Goal: Find specific page/section: Find specific page/section

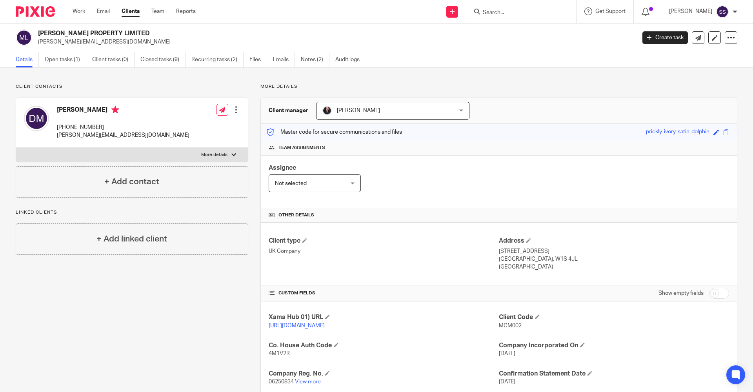
click at [79, 13] on link "Work" at bounding box center [79, 11] width 13 height 8
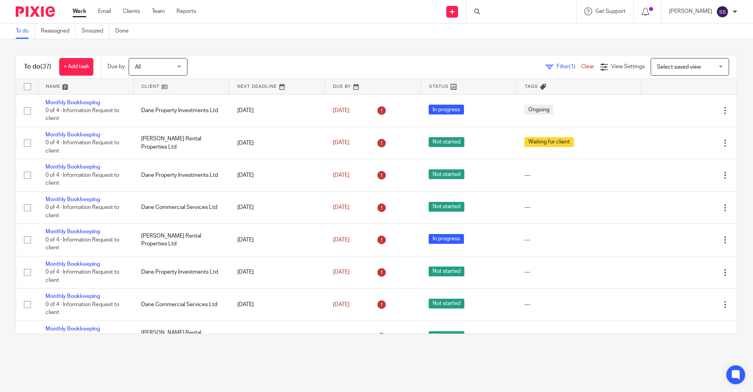
click at [503, 14] on div at bounding box center [522, 11] width 110 height 23
click at [487, 13] on input "Search" at bounding box center [517, 12] width 71 height 7
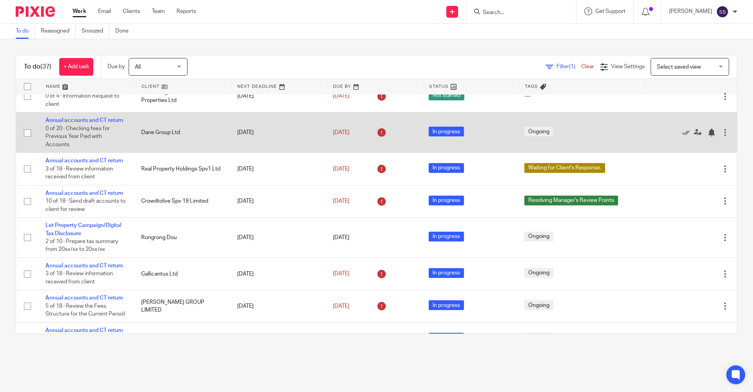
scroll to position [228, 0]
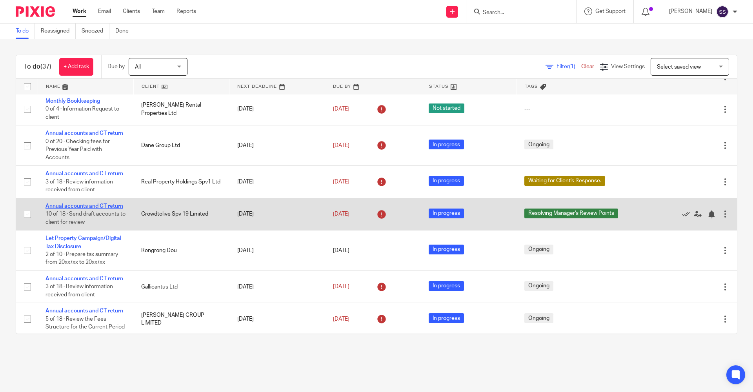
click at [85, 209] on link "Annual accounts and CT return" at bounding box center [85, 206] width 78 height 5
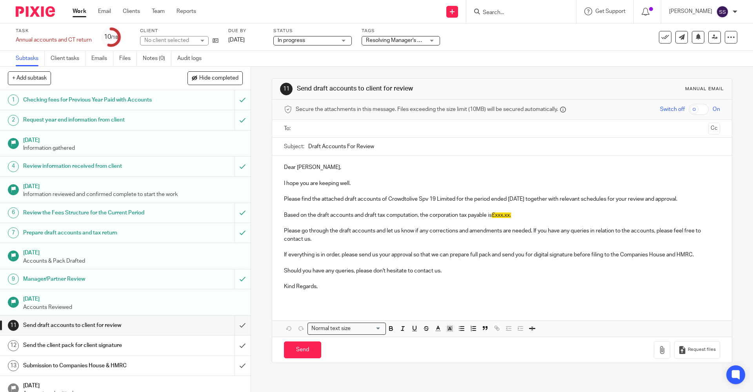
click at [321, 168] on p "Dear [PERSON_NAME]," at bounding box center [502, 168] width 436 height 8
click at [281, 167] on div "Dear Anouar, I hope you are keeping well. Please find the attached draft accoun…" at bounding box center [502, 230] width 460 height 149
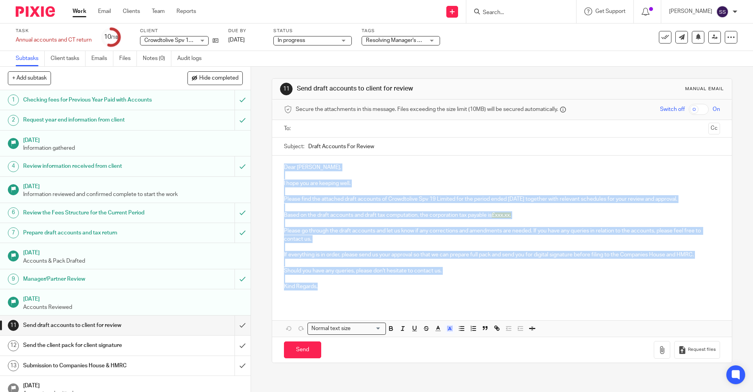
copy div "Dear Anouar, I hope you are keeping well. Please find the attached draft accoun…"
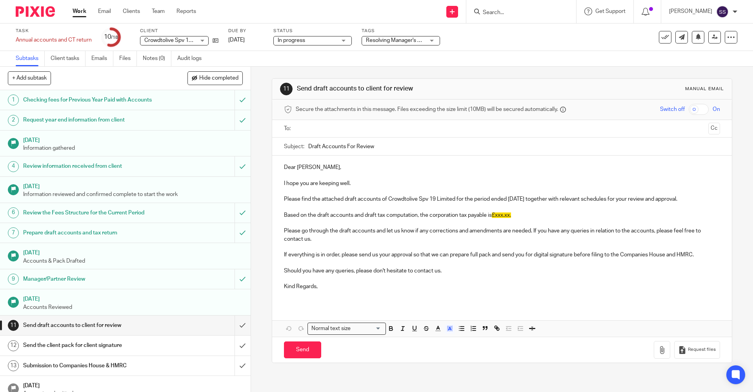
drag, startPoint x: 306, startPoint y: 145, endPoint x: 373, endPoint y: 145, distance: 67.1
click at [373, 145] on input "Draft Accounts For Review" at bounding box center [514, 147] width 412 height 18
click at [518, 14] on input "Search" at bounding box center [517, 12] width 71 height 7
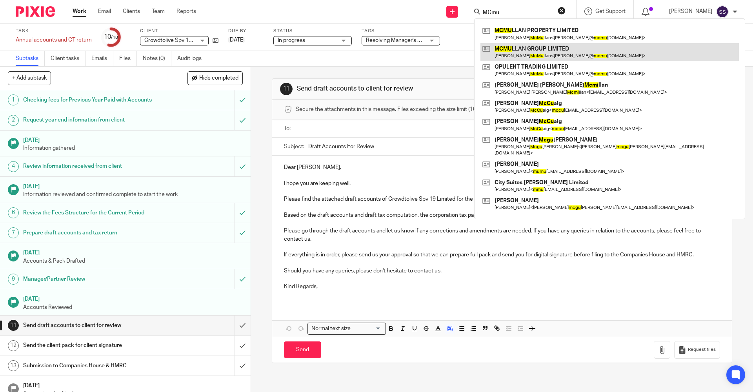
type input "MCmu"
click at [548, 45] on link at bounding box center [610, 52] width 259 height 18
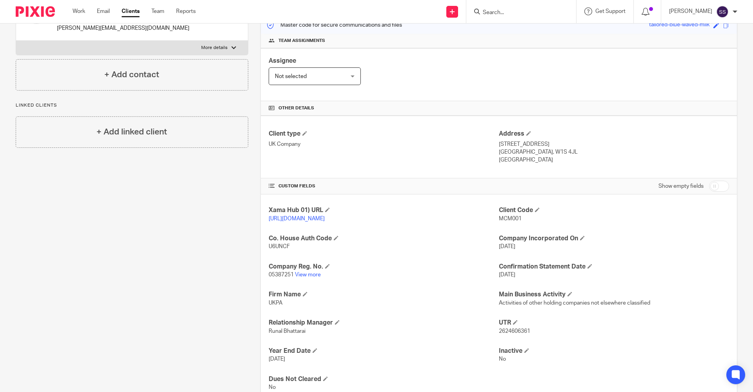
scroll to position [118, 0]
